Goal: Task Accomplishment & Management: Complete application form

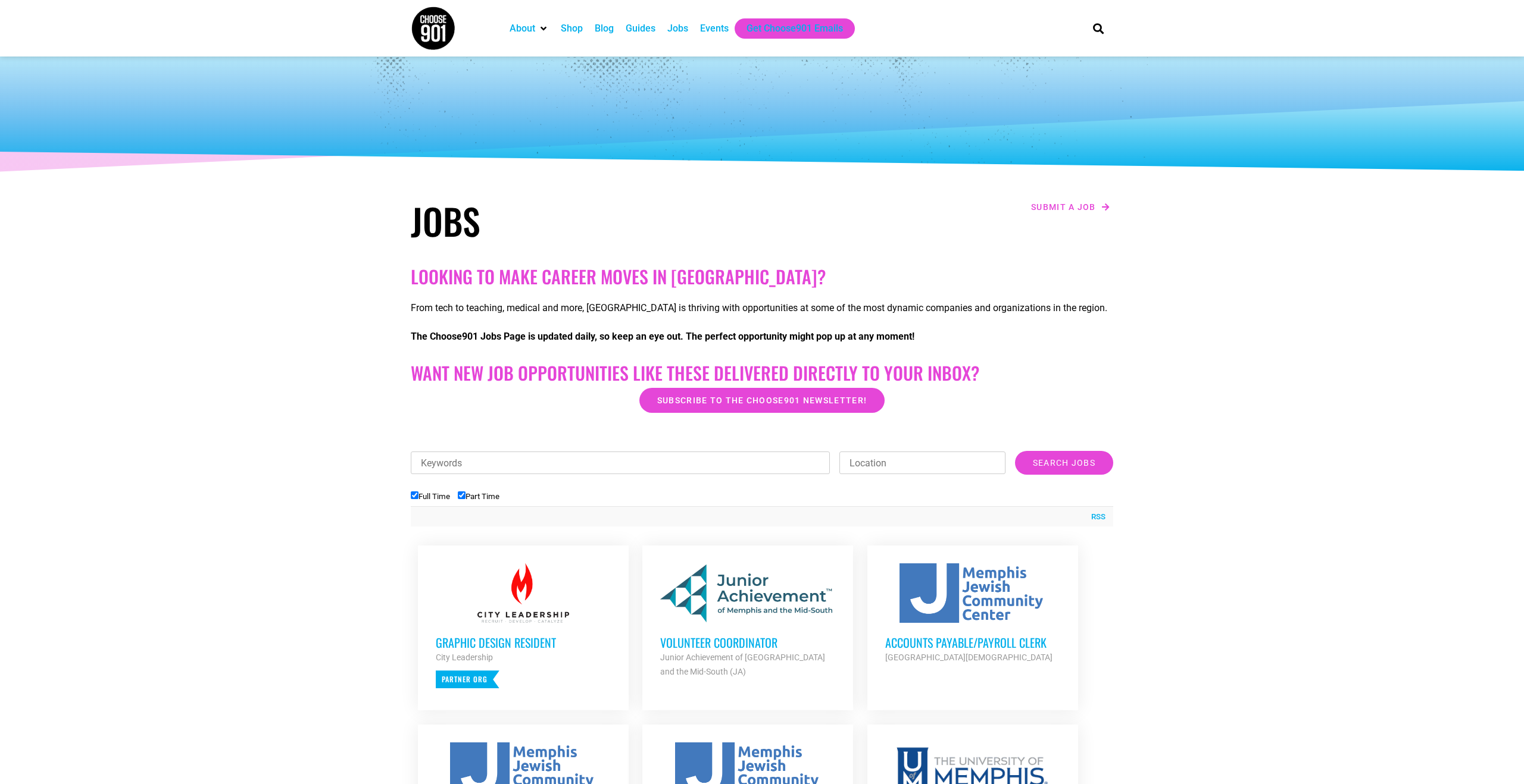
click at [464, 497] on input "Part Time" at bounding box center [462, 496] width 8 height 8
checkbox input "false"
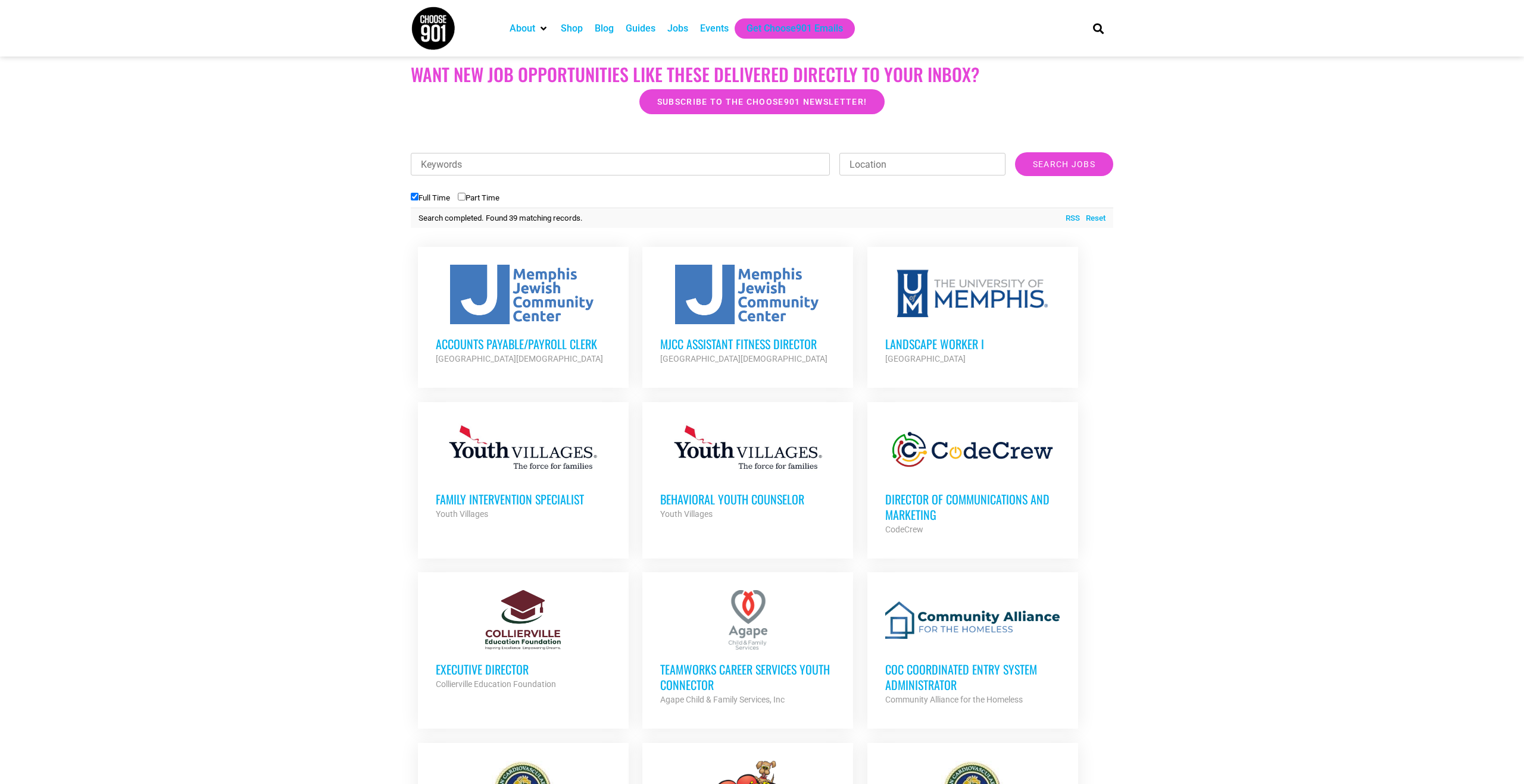
scroll to position [293, 0]
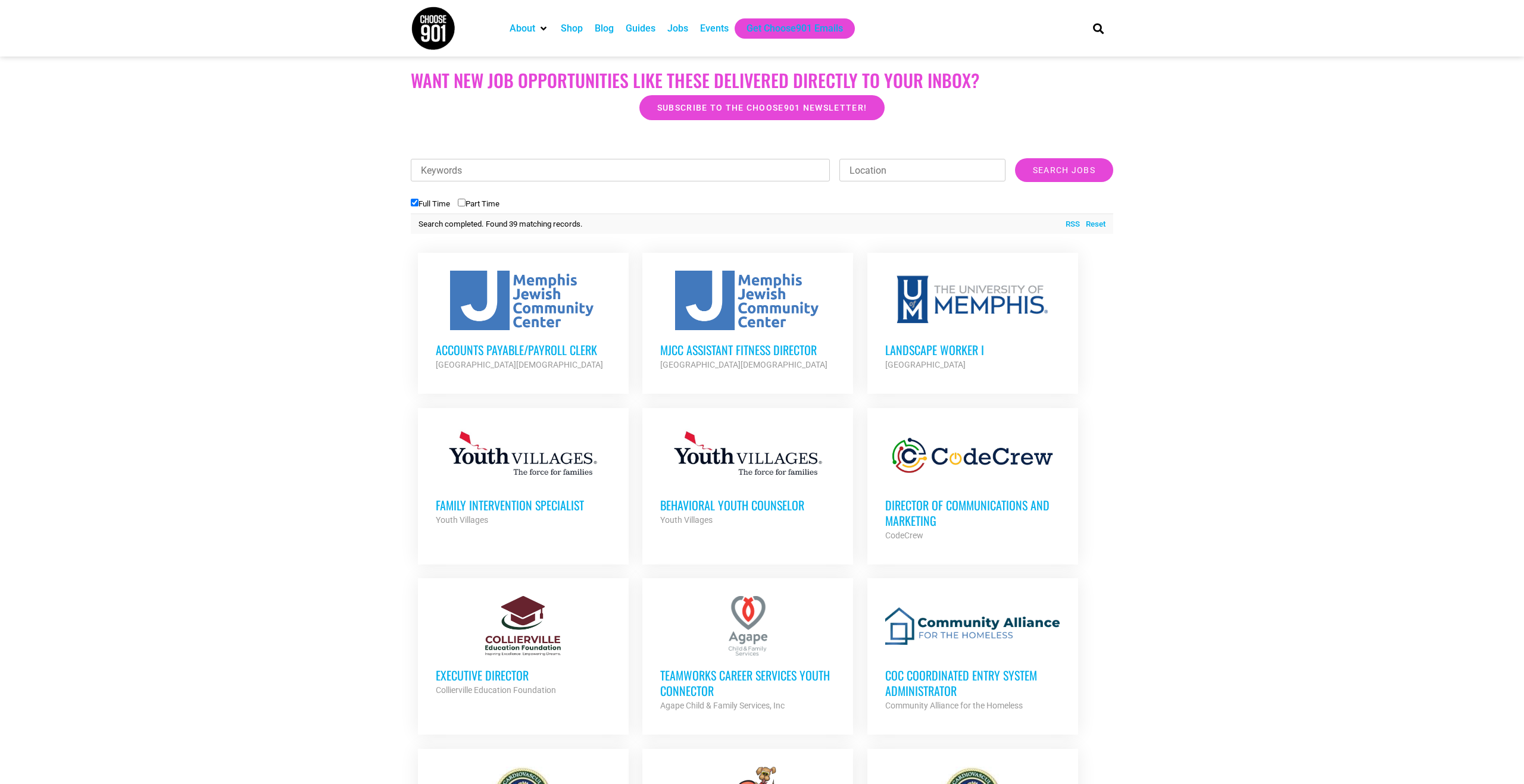
click at [926, 512] on h3 "Director of Communications and Marketing" at bounding box center [973, 513] width 175 height 31
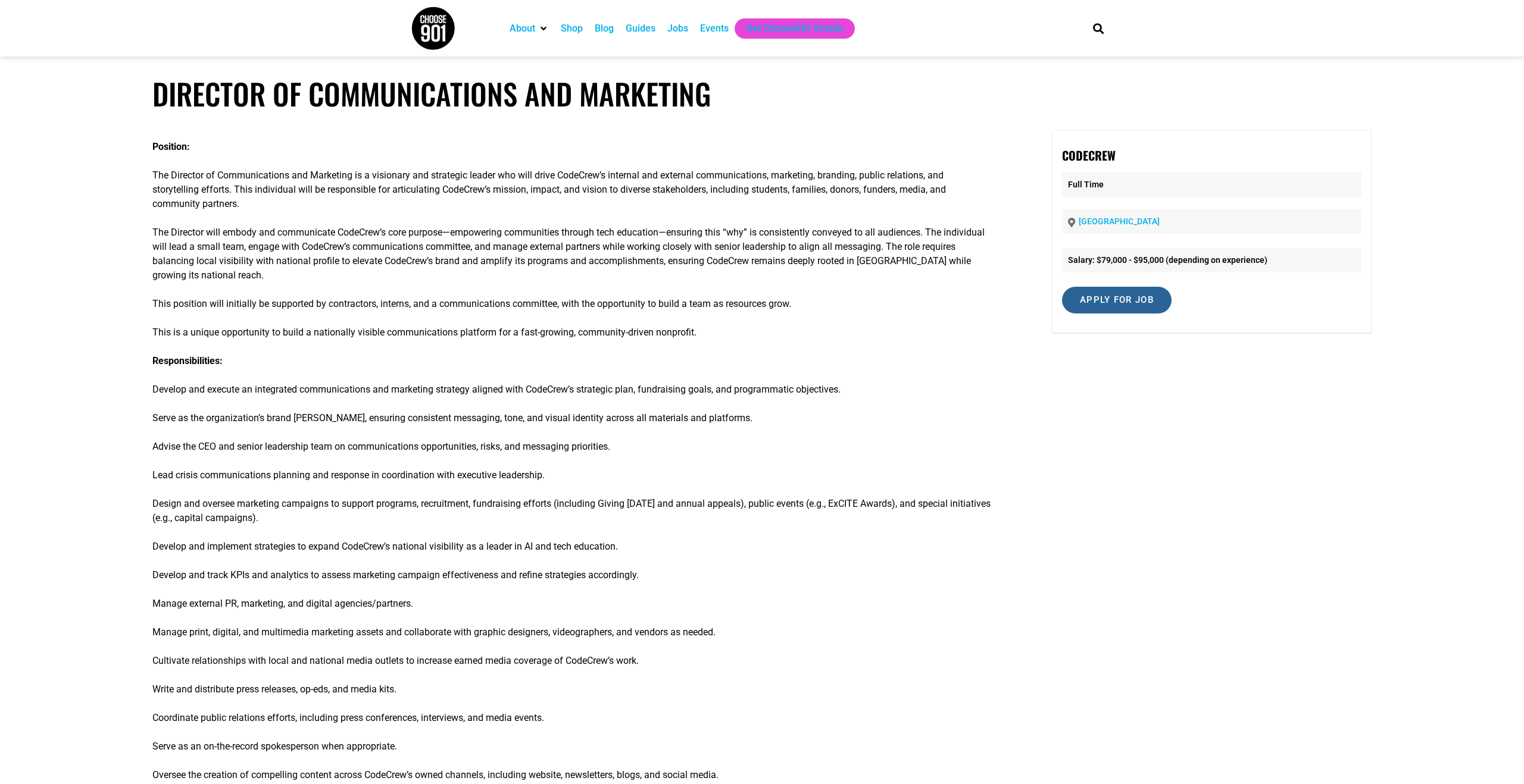
click at [1133, 299] on input "Apply for job" at bounding box center [1116, 301] width 110 height 27
click at [319, 330] on p "This is a unique opportunity to build a nationally visible communications platf…" at bounding box center [572, 333] width 839 height 15
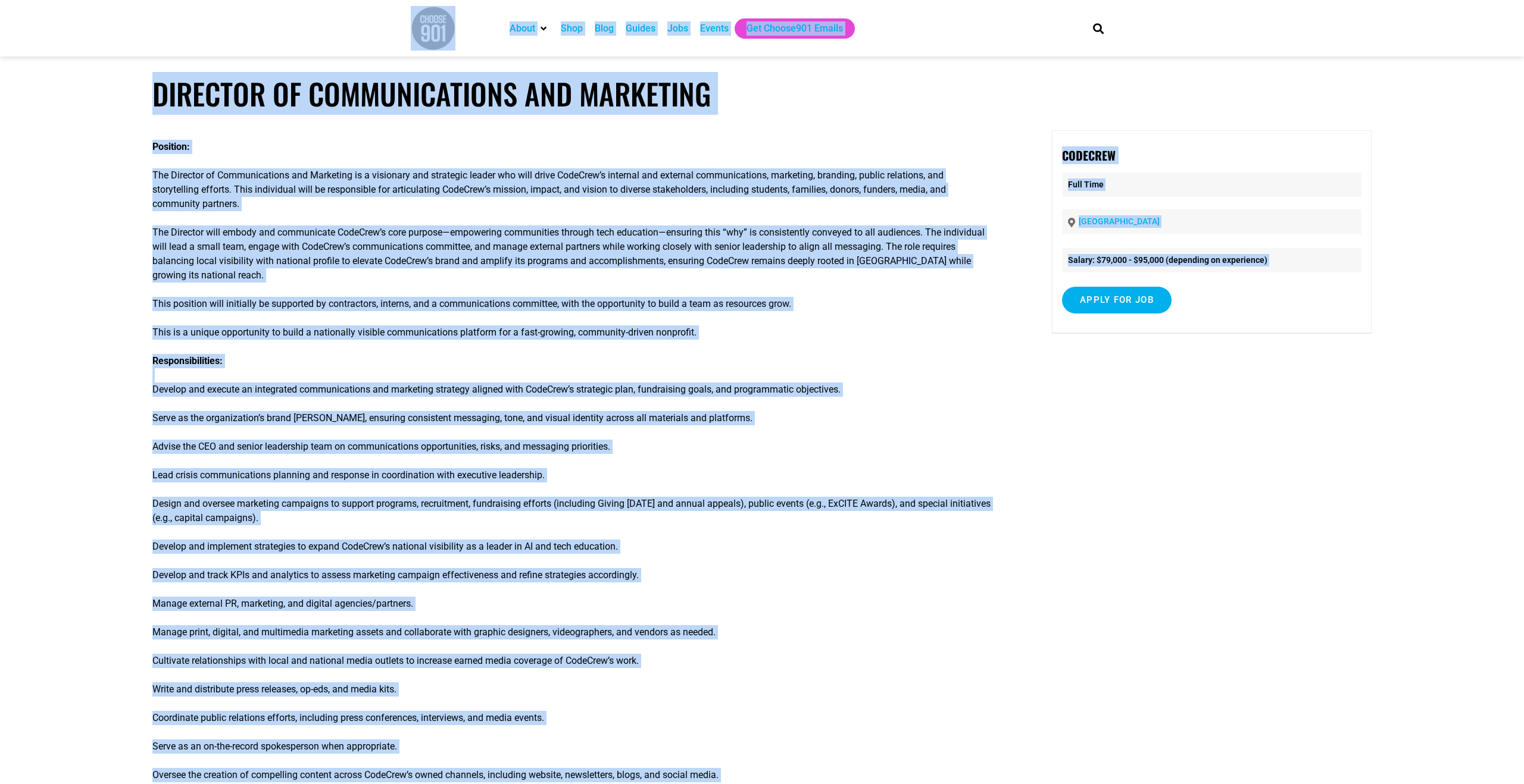
copy body "Lorem Ipsumdo Si Ametco Adip Elit Seddoe Temp Incidi Utl Etdolo867 Magnaa Enima…"
